Goal: Navigation & Orientation: Find specific page/section

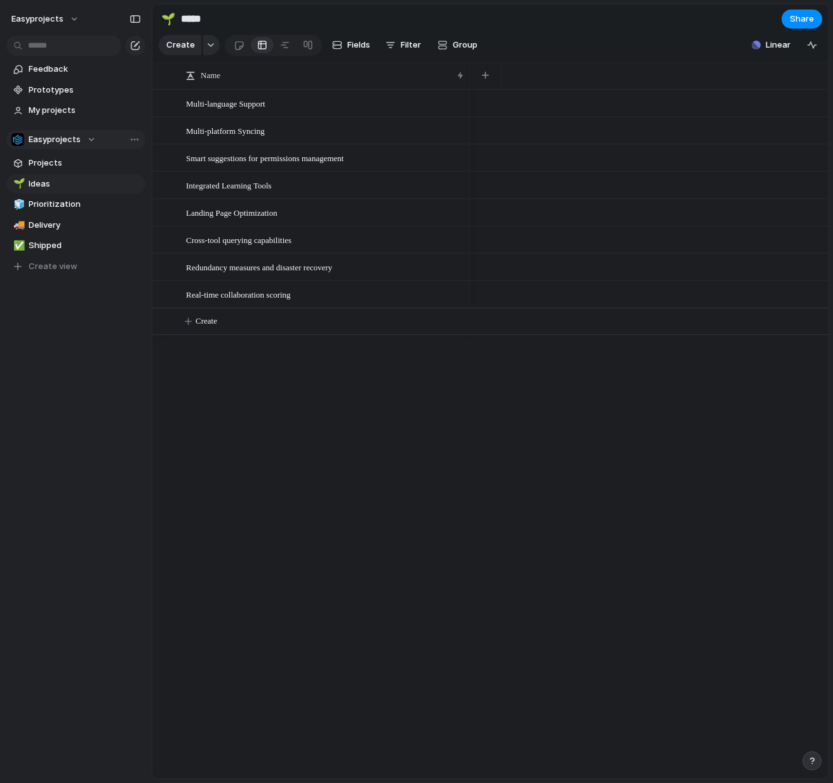
click at [91, 142] on div "Easyprojects" at bounding box center [53, 139] width 84 height 13
click at [221, 407] on div "Easyprojects ⚡ Exec Team ⚡ web-app Create new team" at bounding box center [416, 391] width 833 height 783
click at [97, 93] on span "Prototypes" at bounding box center [85, 90] width 112 height 13
click at [67, 67] on span "Feedback" at bounding box center [85, 69] width 112 height 13
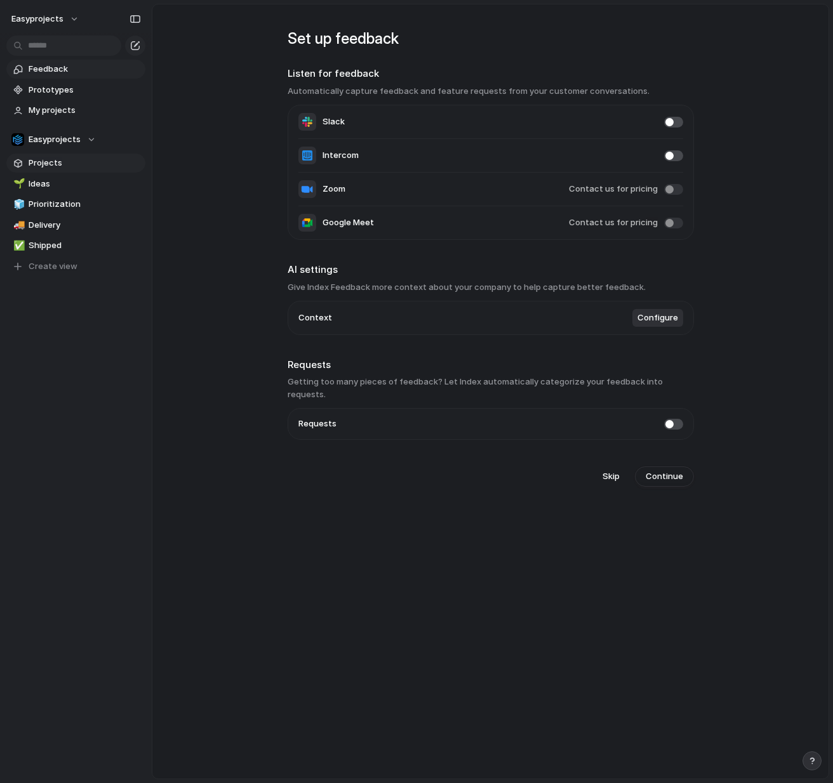
click at [86, 156] on link "Projects" at bounding box center [75, 163] width 139 height 19
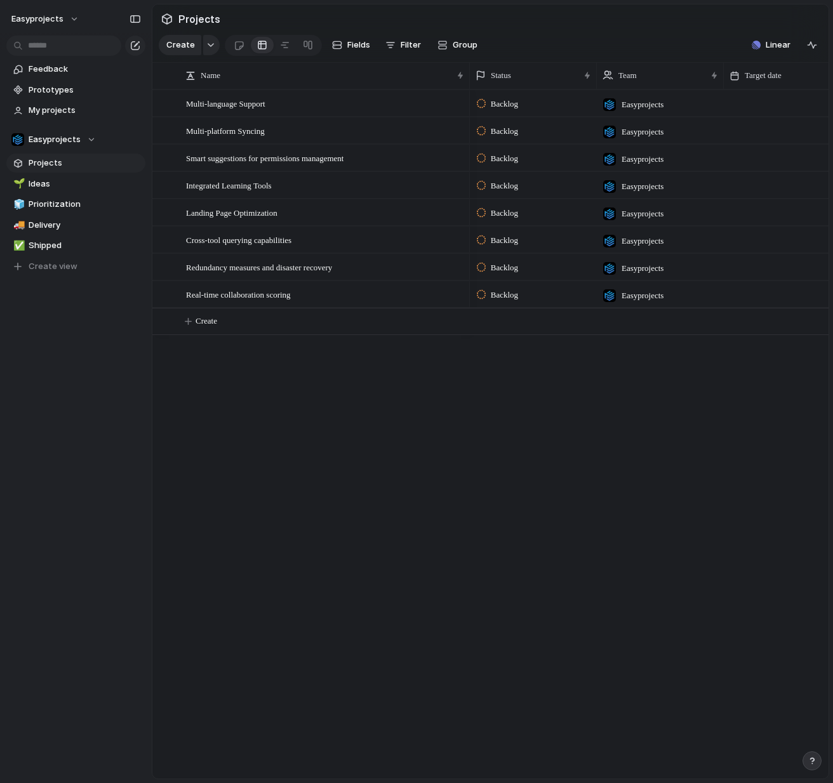
click at [635, 107] on span "Easyprojects" at bounding box center [642, 104] width 42 height 13
click at [305, 437] on div "Easyprojects ⚡ web-app ⚡ Exec Team" at bounding box center [416, 391] width 833 height 783
